Goal: Complete application form

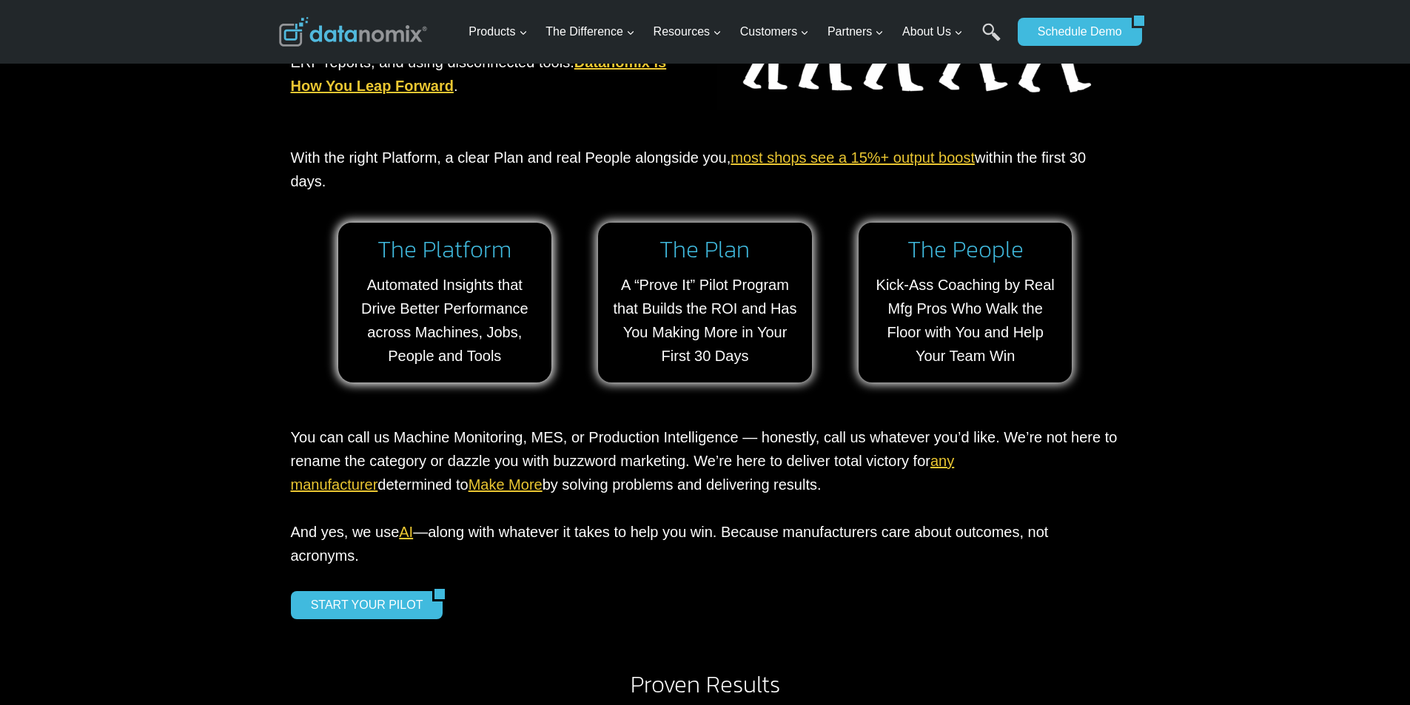
click at [469, 477] on link "Make More" at bounding box center [506, 485] width 74 height 16
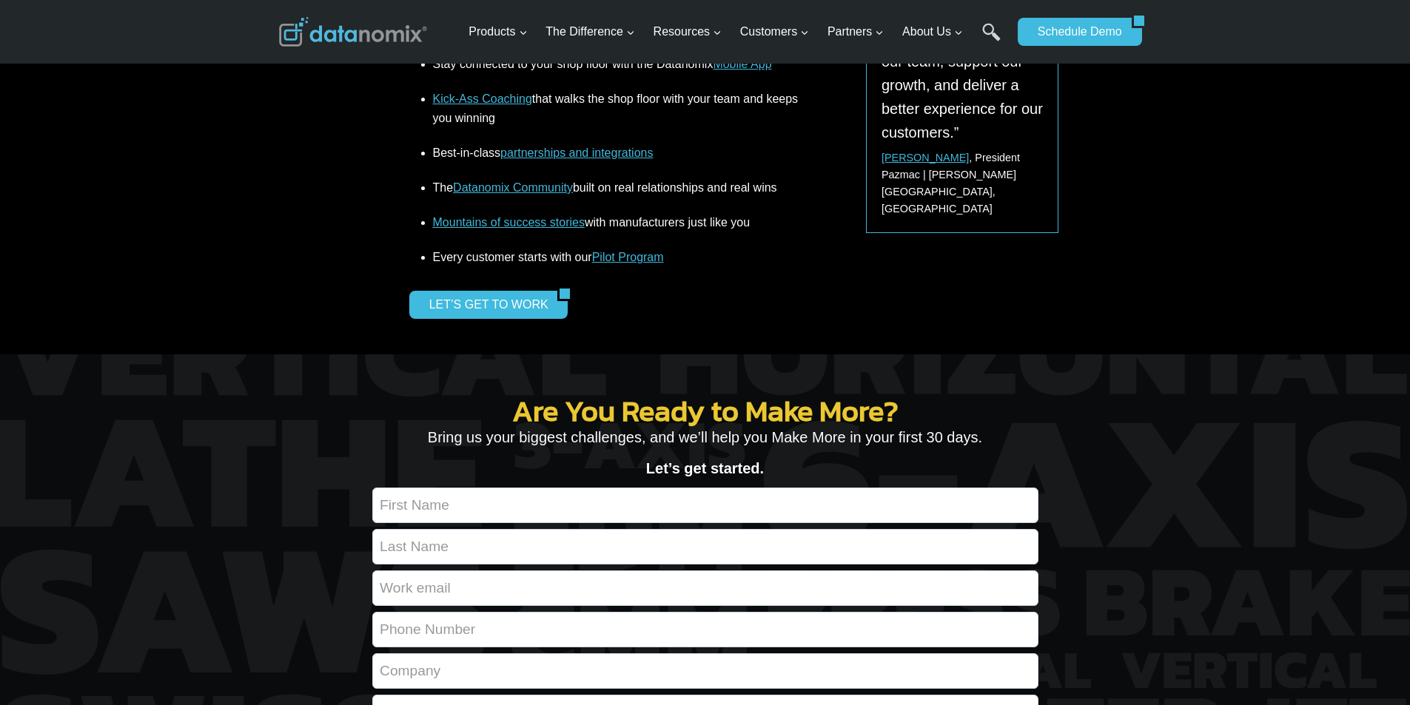
scroll to position [1850, 0]
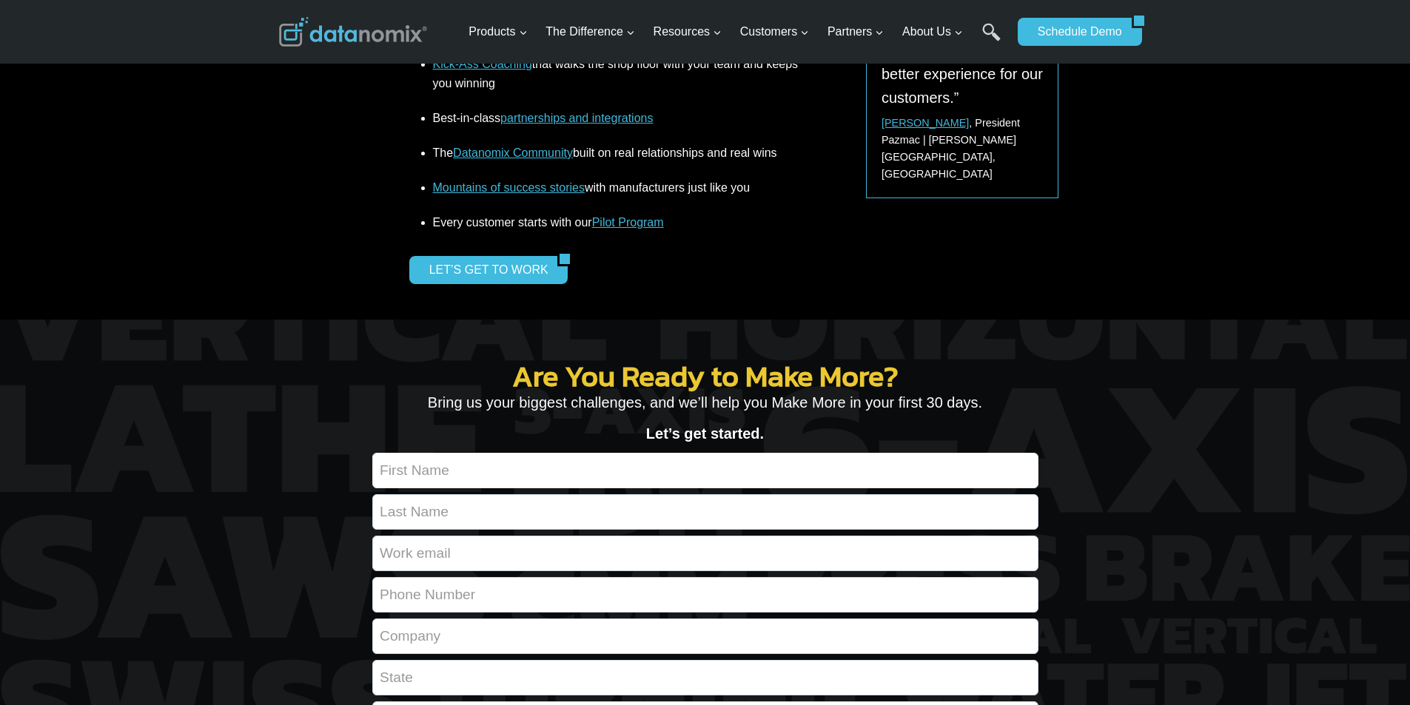
click at [563, 460] on input "Contact form" at bounding box center [705, 471] width 666 height 36
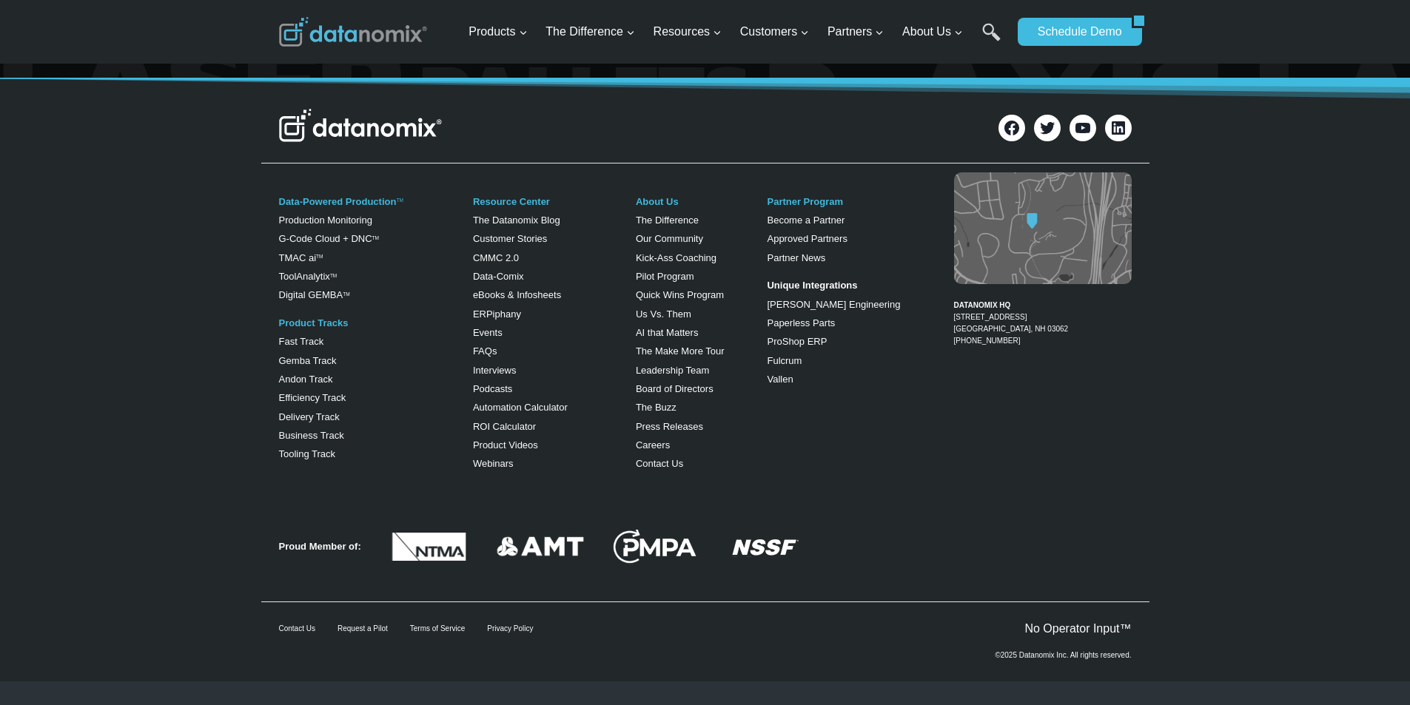
scroll to position [2860, 0]
type input "Vincent"
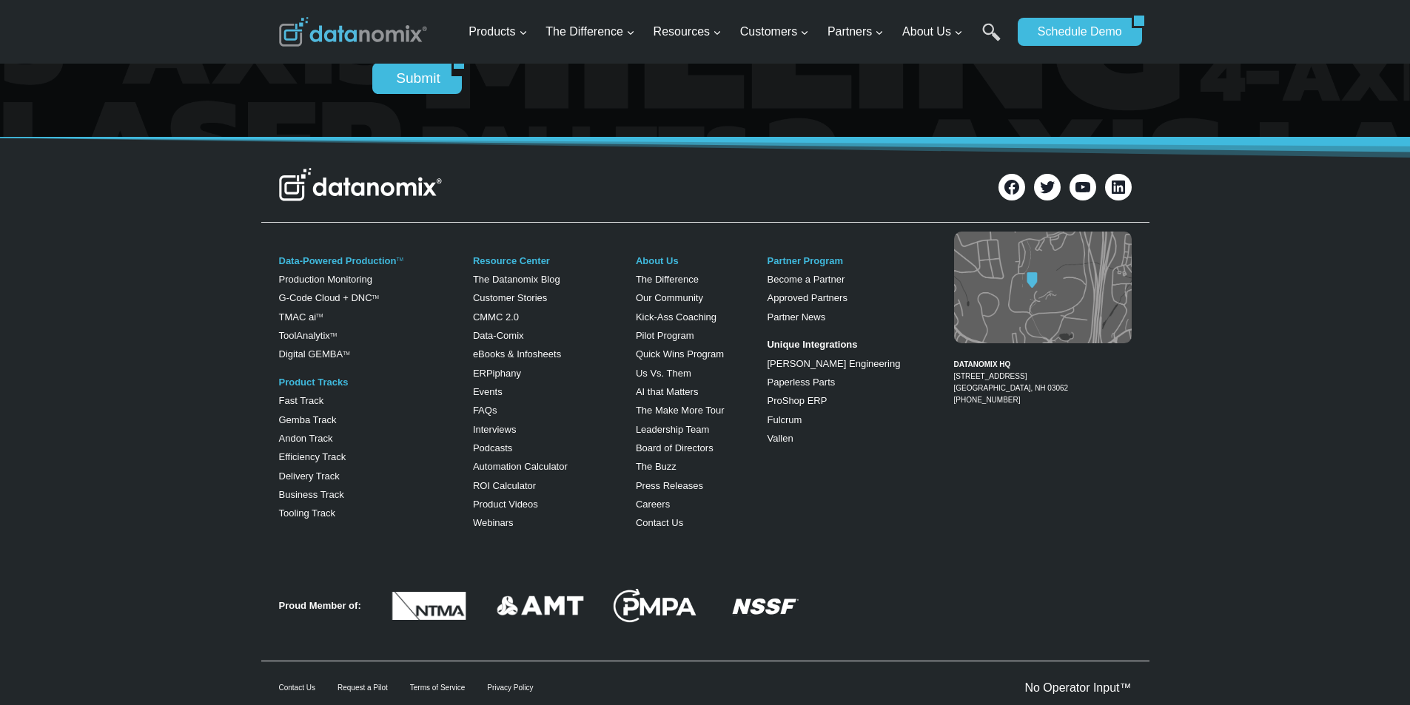
scroll to position [2614, 0]
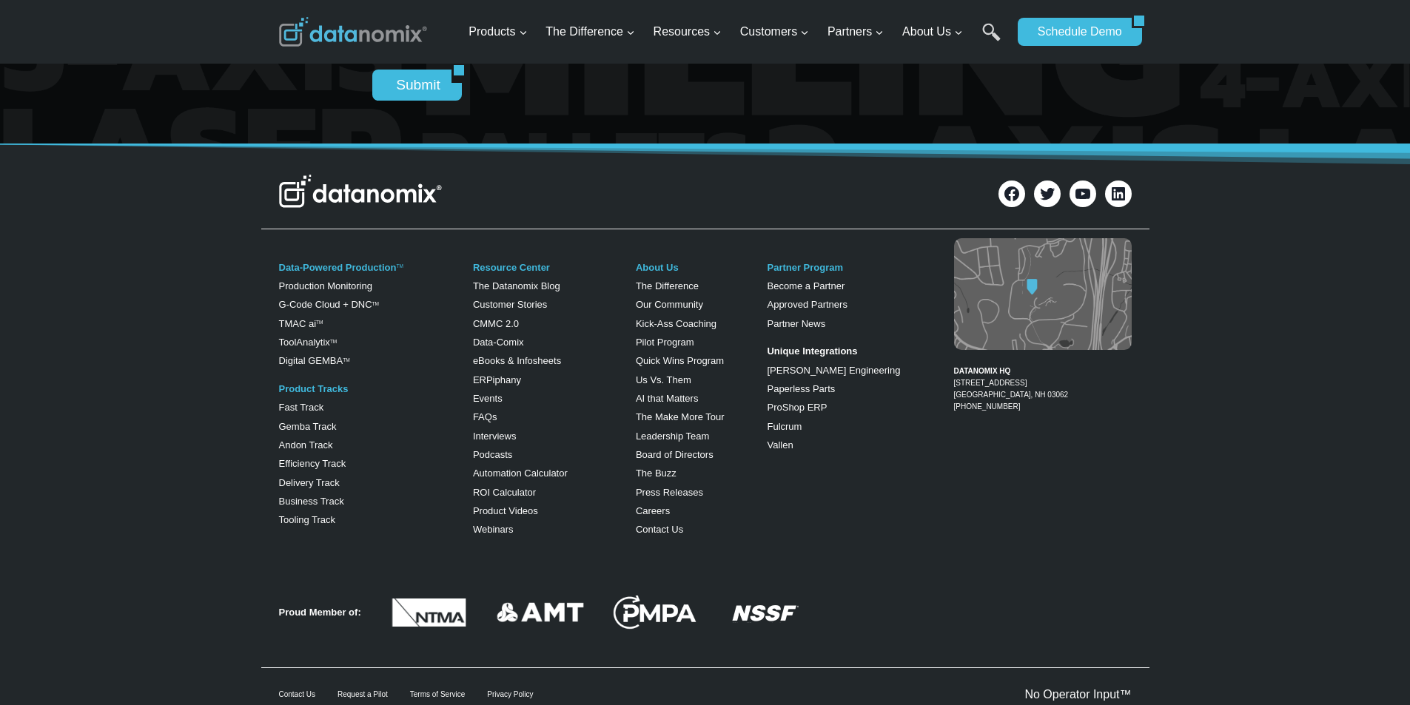
click at [388, 47] on img at bounding box center [353, 32] width 148 height 30
